Goal: Information Seeking & Learning: Learn about a topic

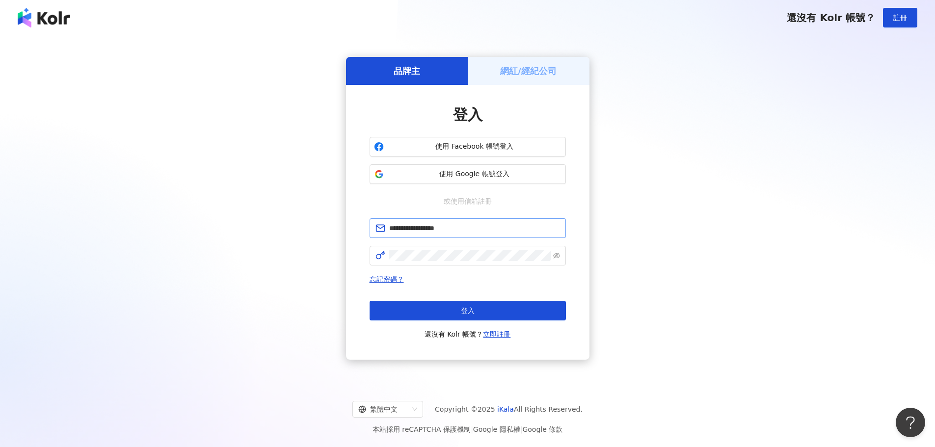
click at [392, 227] on input "**********" at bounding box center [474, 228] width 171 height 11
type input "**********"
click button "登入" at bounding box center [468, 311] width 196 height 20
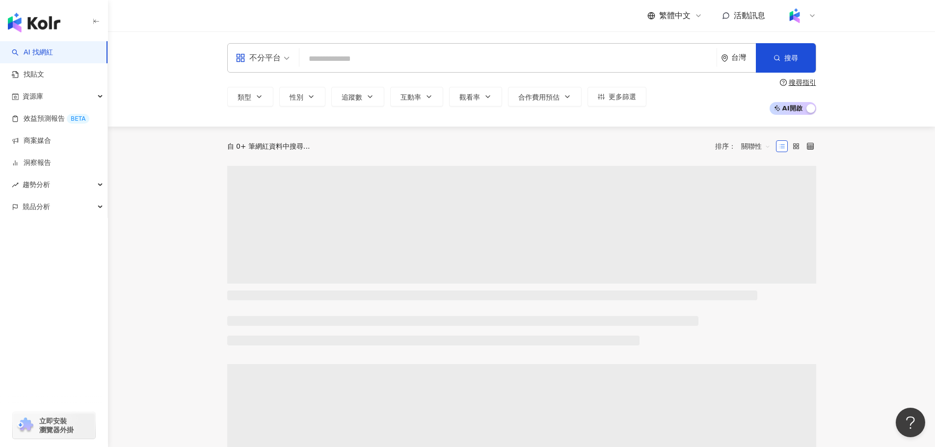
click at [428, 57] on input "search" at bounding box center [507, 59] width 409 height 19
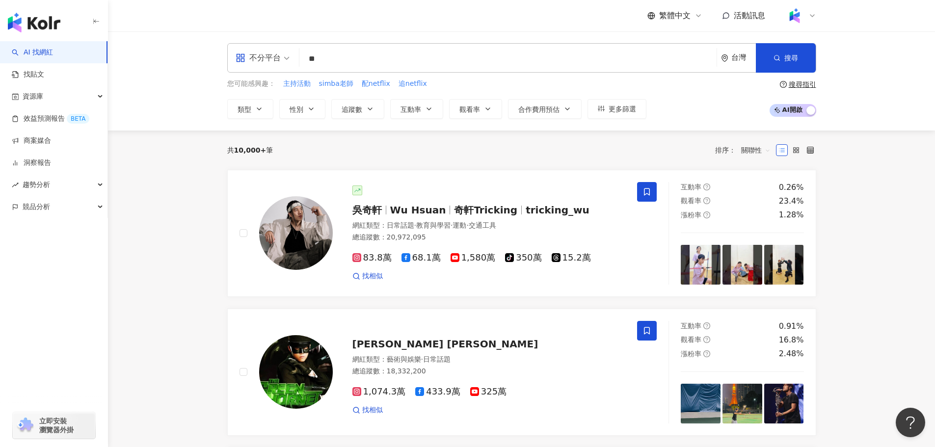
type input "*"
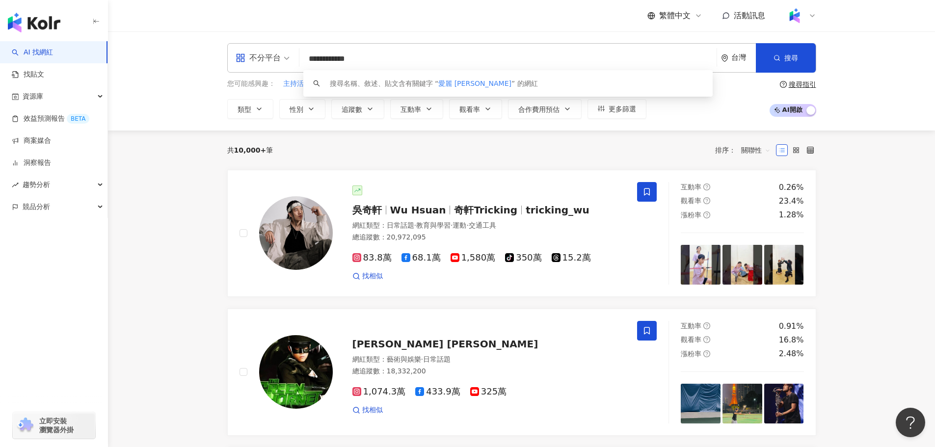
drag, startPoint x: 344, startPoint y: 56, endPoint x: 234, endPoint y: 49, distance: 110.2
click at [234, 50] on div "**********" at bounding box center [521, 57] width 589 height 29
type input "***"
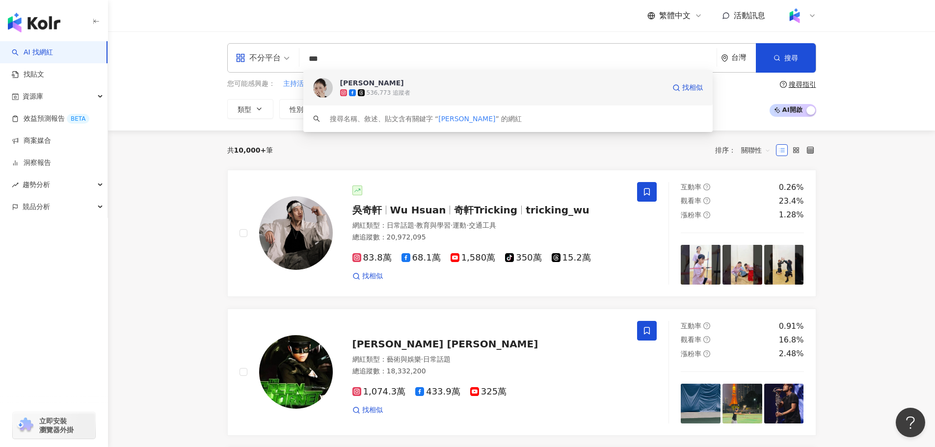
click at [373, 79] on span "[PERSON_NAME]" at bounding box center [502, 83] width 325 height 10
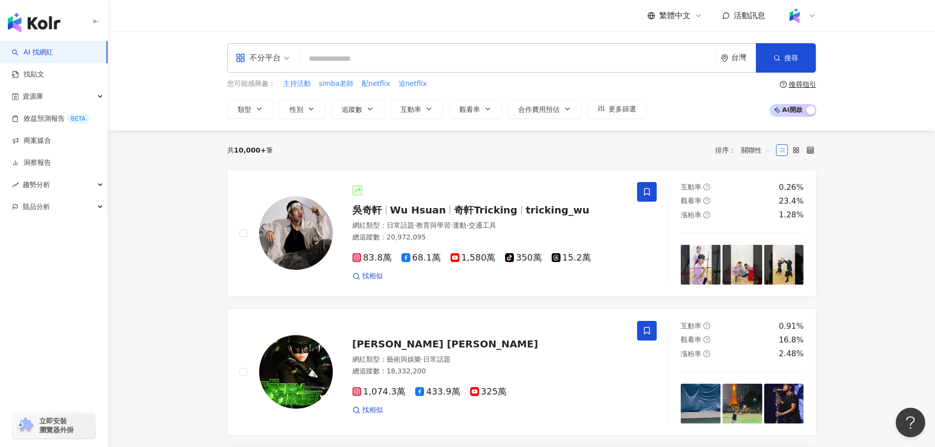
click at [533, 163] on div "共 10,000+ 筆 排序： 關聯性" at bounding box center [521, 150] width 589 height 39
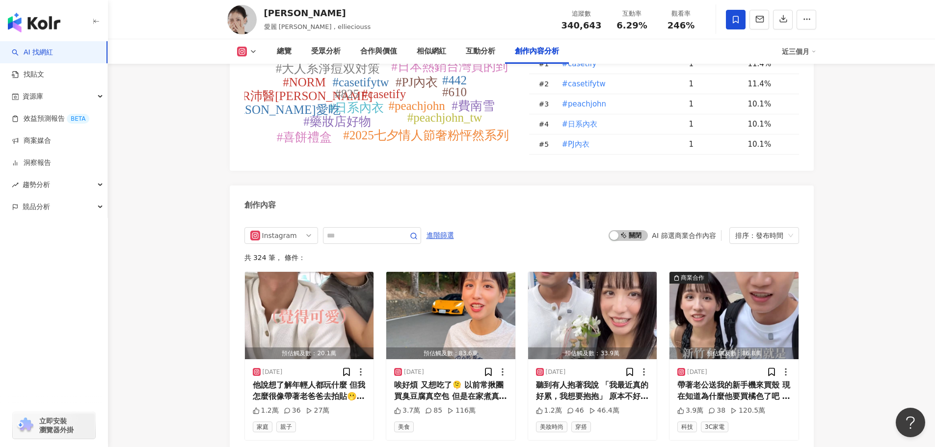
scroll to position [2946, 0]
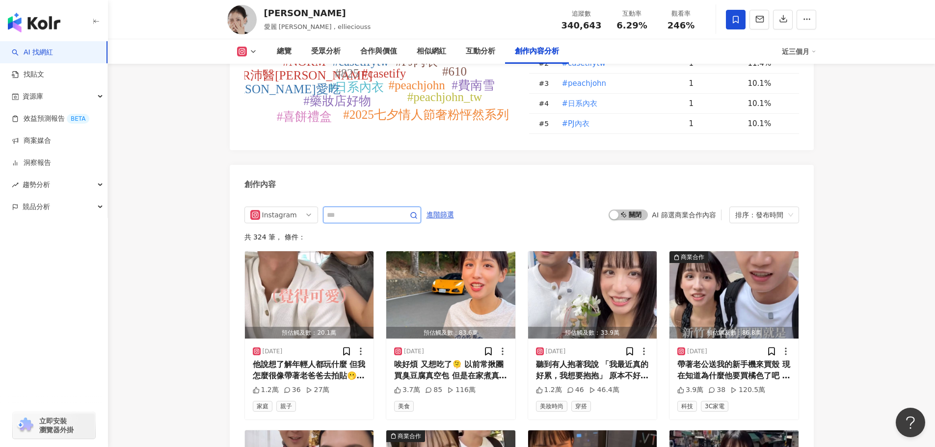
click at [362, 209] on input "text" at bounding box center [361, 215] width 69 height 12
type input "*"
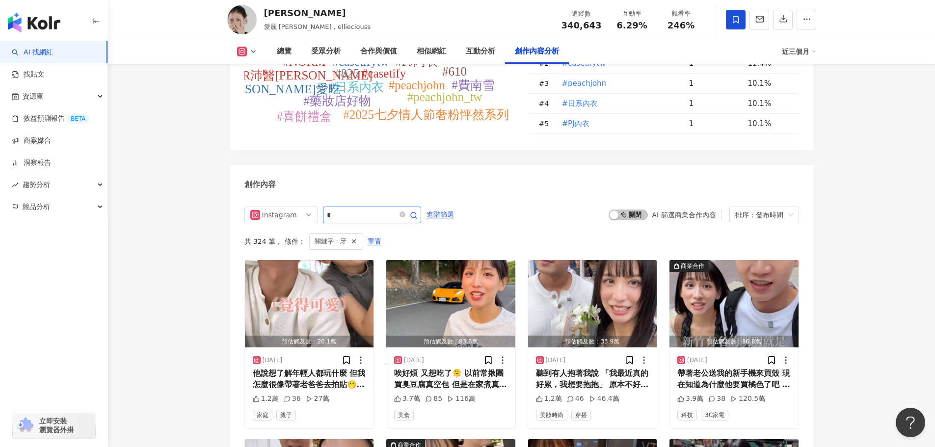
scroll to position [2999, 0]
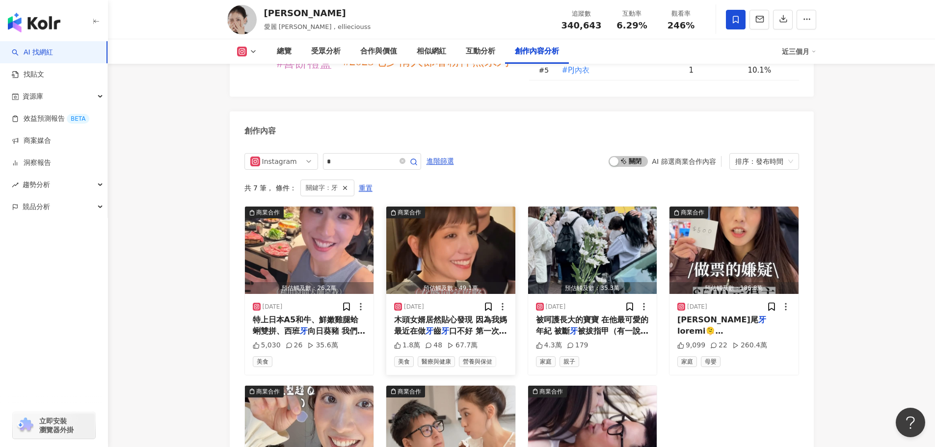
click at [466, 326] on span "口不好 第一次主動要求我幫她買鱸" at bounding box center [450, 336] width 113 height 20
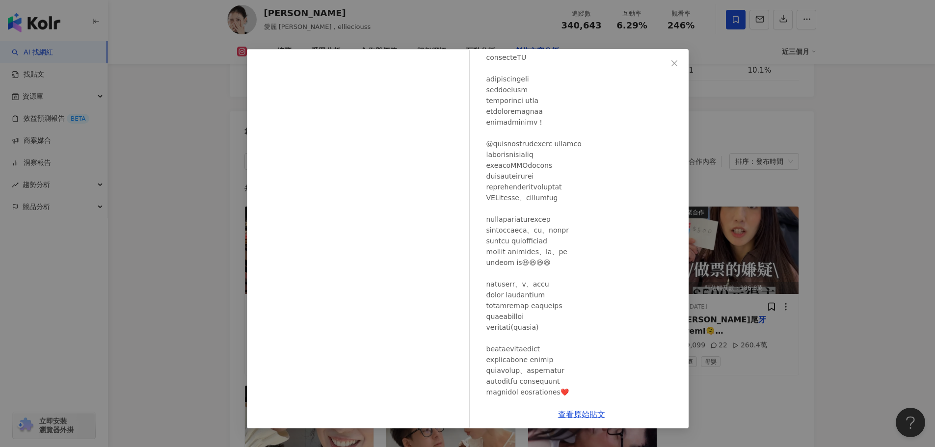
scroll to position [83, 0]
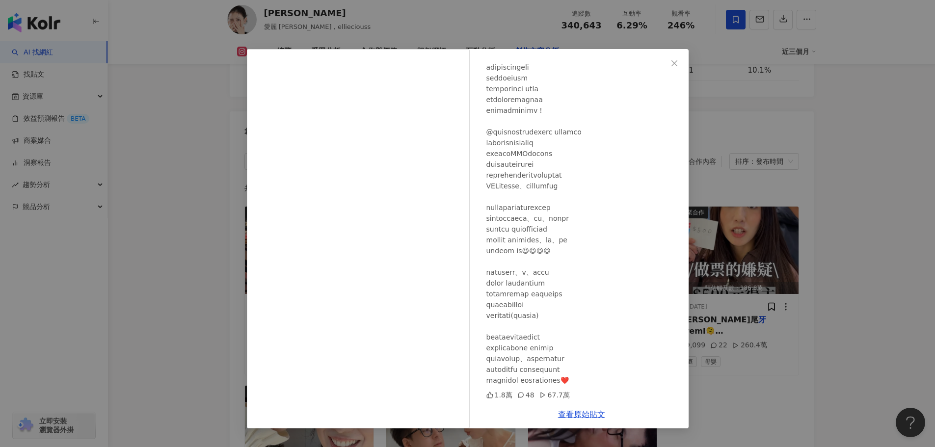
click at [912, 184] on div "[PERSON_NAME][DATE] 1.8萬 48 67.7萬 查看原始貼文" at bounding box center [467, 223] width 935 height 447
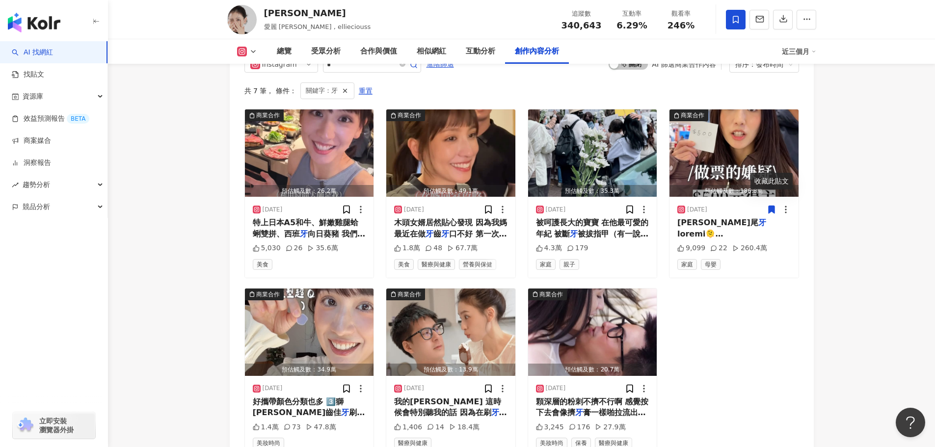
scroll to position [3097, 0]
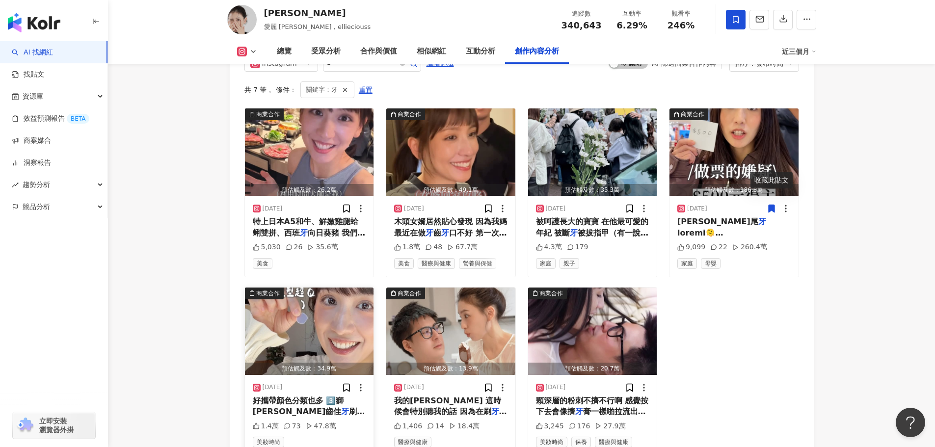
click at [344, 375] on div "[DATE] 好攜帶顏色分類也多 3️⃣獅[PERSON_NAME]齒佳 牙 刷 看似平凡但刷起來觸感很神奇啊 橡膠 1.4萬 73 47.8萬 美妝時尚" at bounding box center [309, 415] width 129 height 81
click at [344, 407] on span "刷 看似平凡但刷起來觸感很神奇啊 橡膠" at bounding box center [309, 422] width 112 height 31
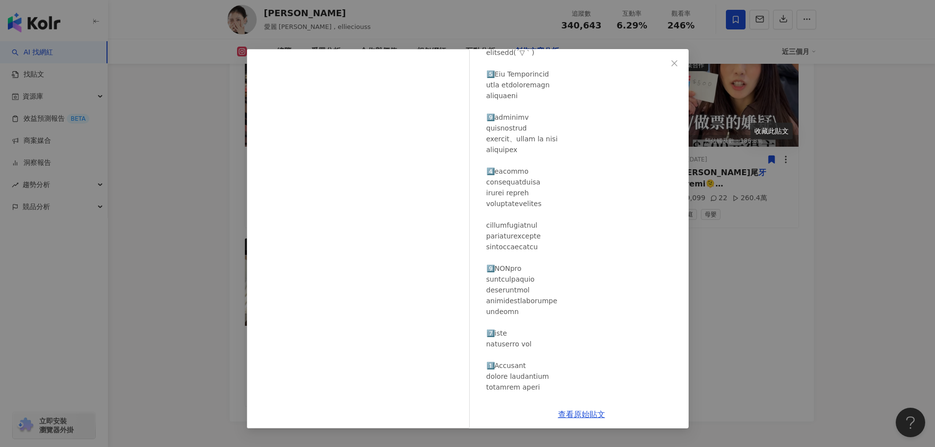
scroll to position [98, 0]
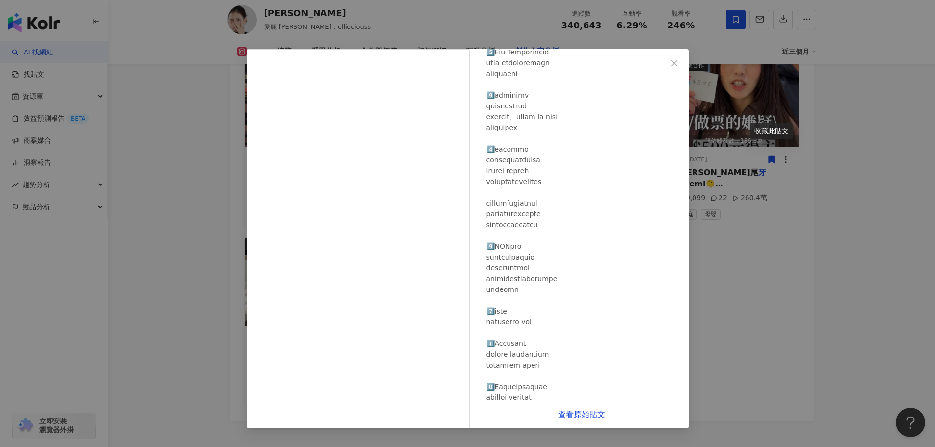
click at [871, 247] on div "[PERSON_NAME][DATE] 1.4萬 73 47.8萬 查看原始貼文" at bounding box center [467, 223] width 935 height 447
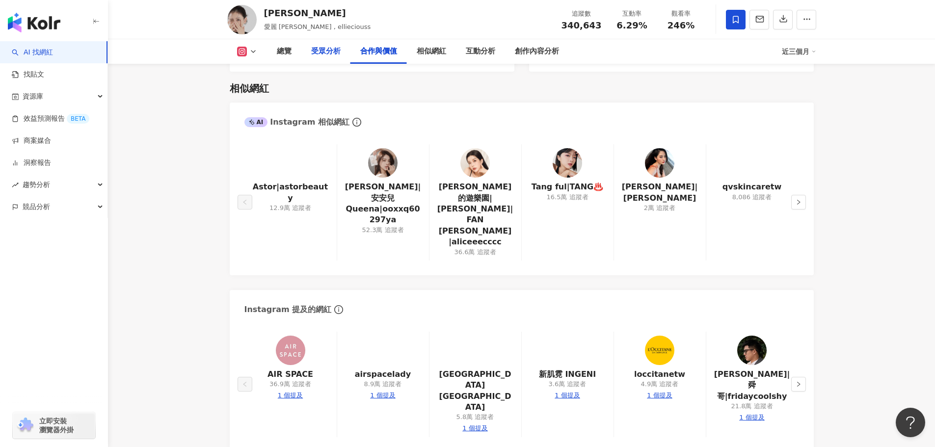
scroll to position [1477, 0]
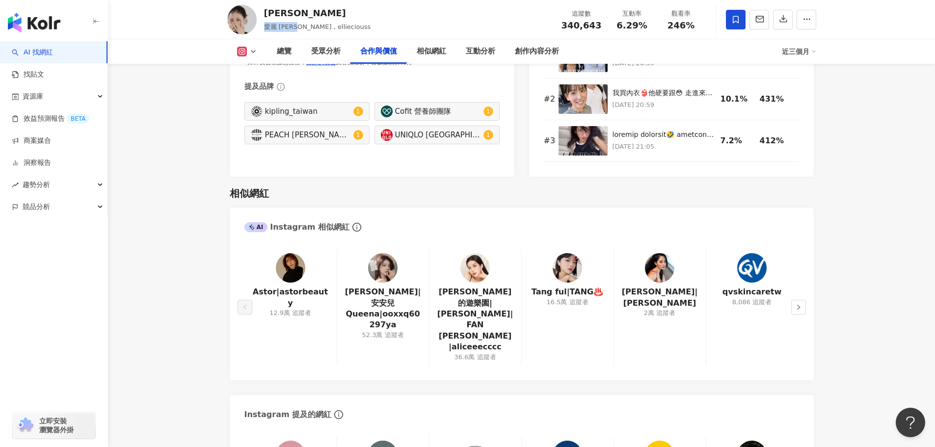
drag, startPoint x: 265, startPoint y: 27, endPoint x: 291, endPoint y: 31, distance: 26.5
click at [291, 31] on div "愛麗 [PERSON_NAME] , ellieciouss" at bounding box center [317, 27] width 107 height 10
copy span "愛麗 [PERSON_NAME]"
